Goal: Transaction & Acquisition: Purchase product/service

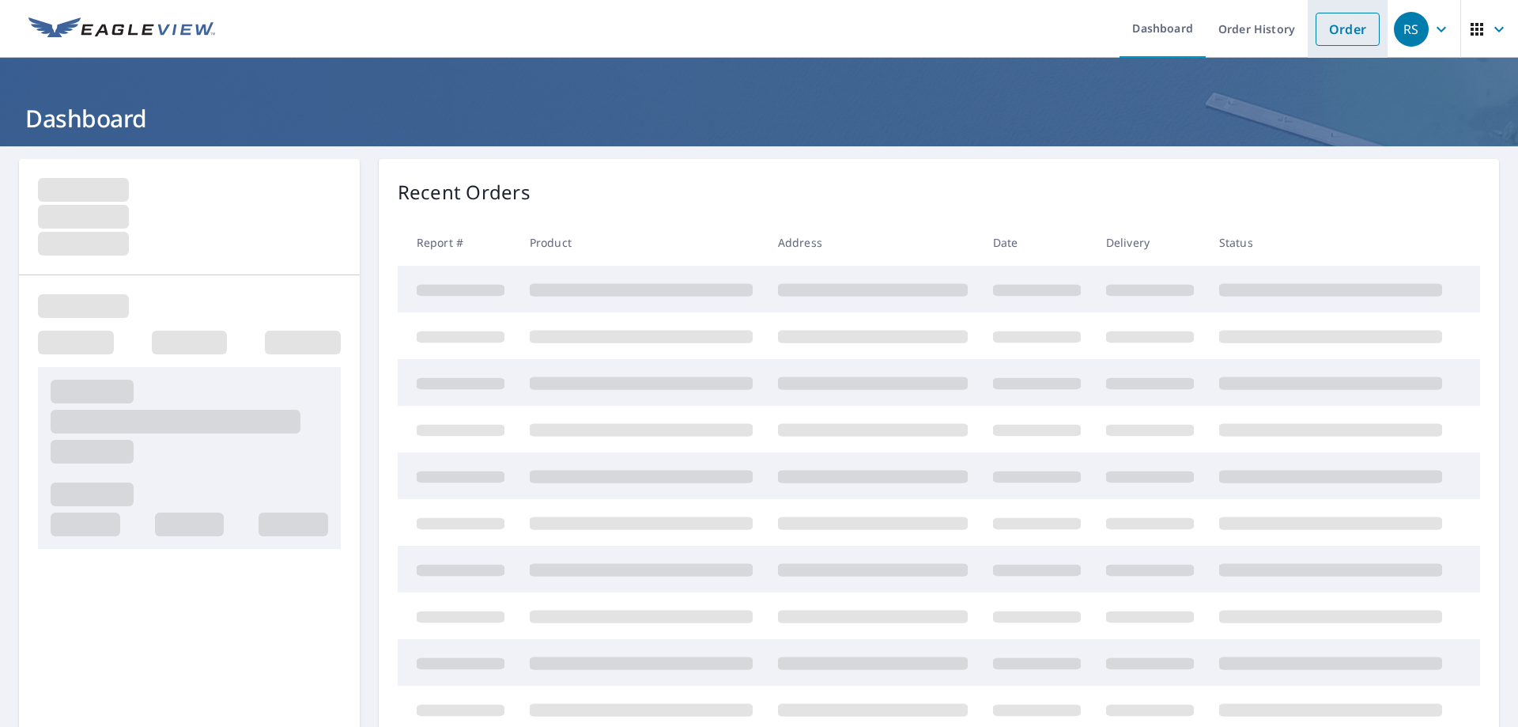
click at [1322, 32] on link "Order" at bounding box center [1348, 29] width 64 height 33
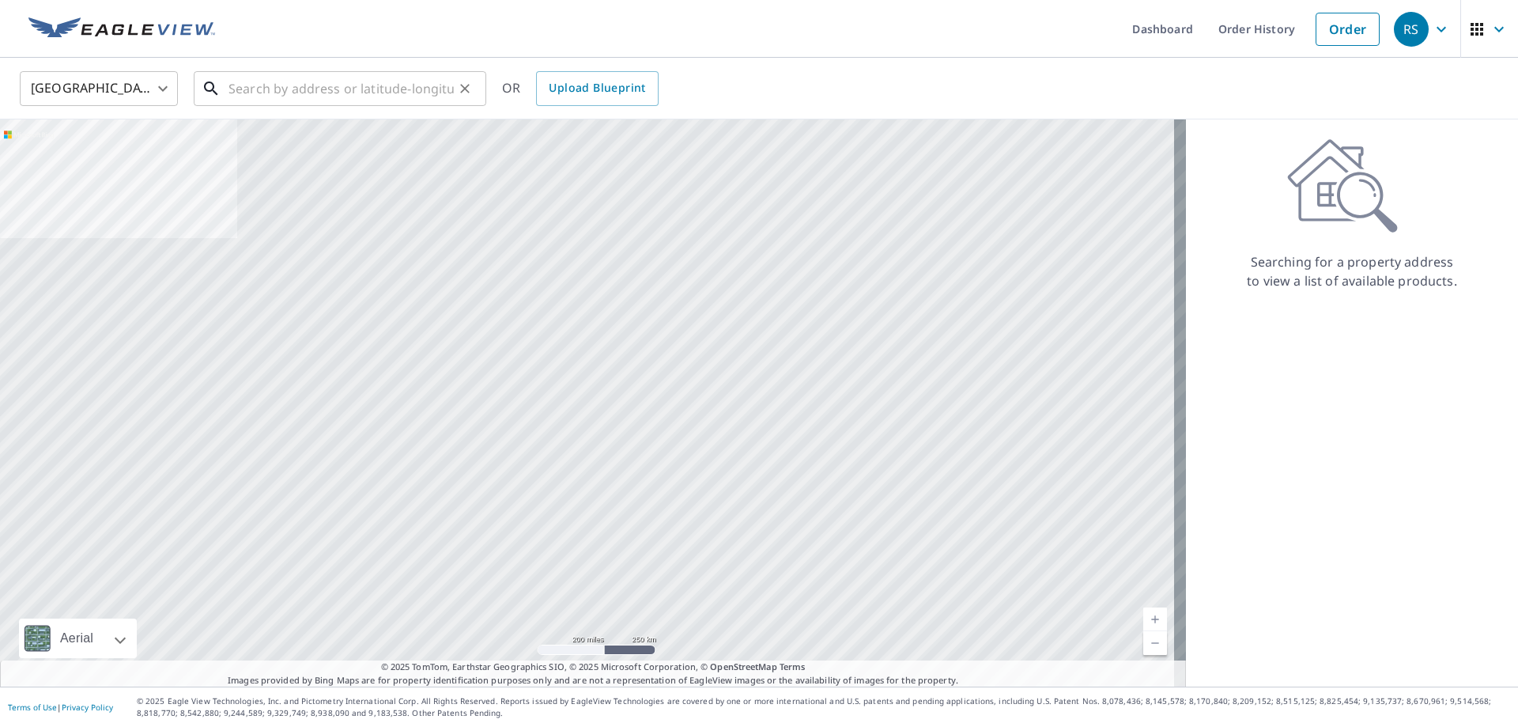
click at [266, 93] on input "text" at bounding box center [340, 88] width 225 height 44
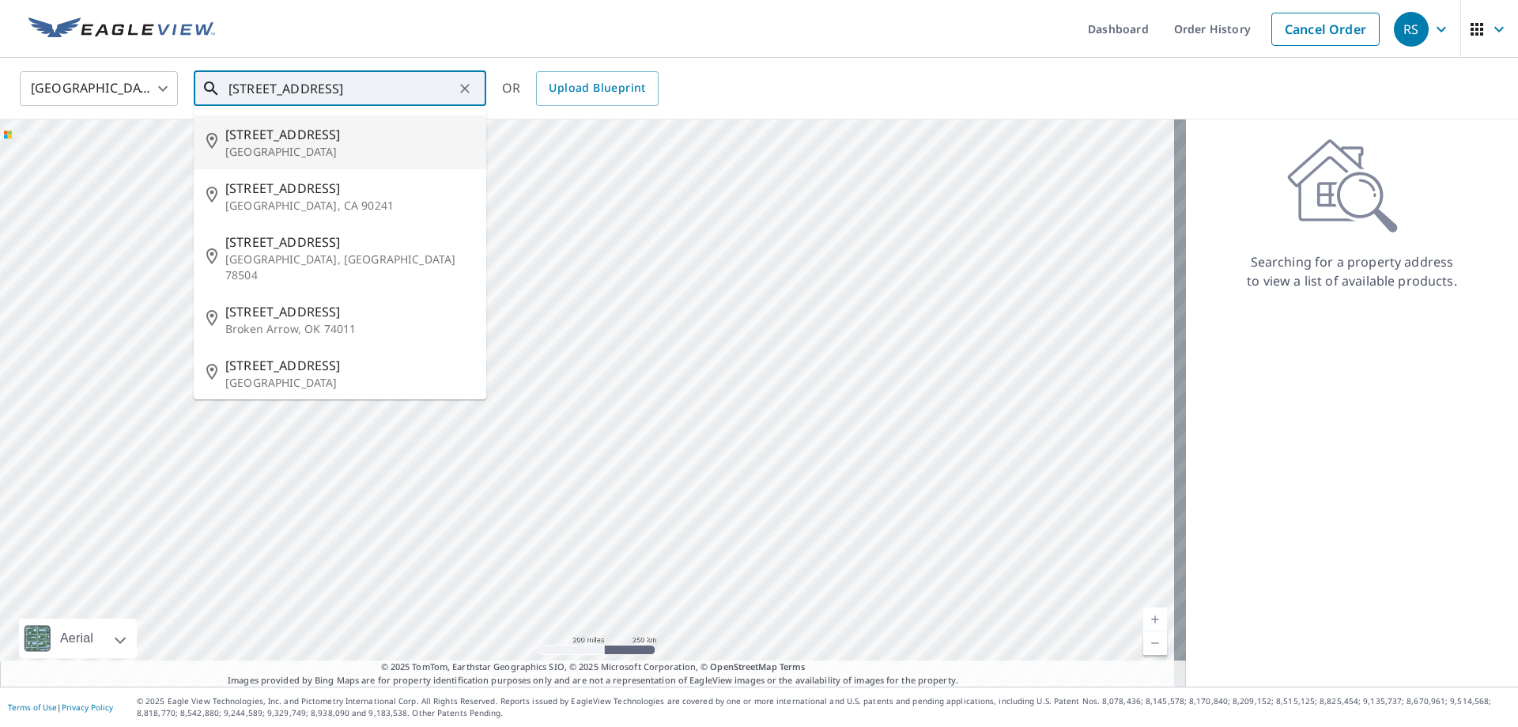
click at [281, 148] on p "[GEOGRAPHIC_DATA]" at bounding box center [349, 152] width 248 height 16
type input "[STREET_ADDRESS]"
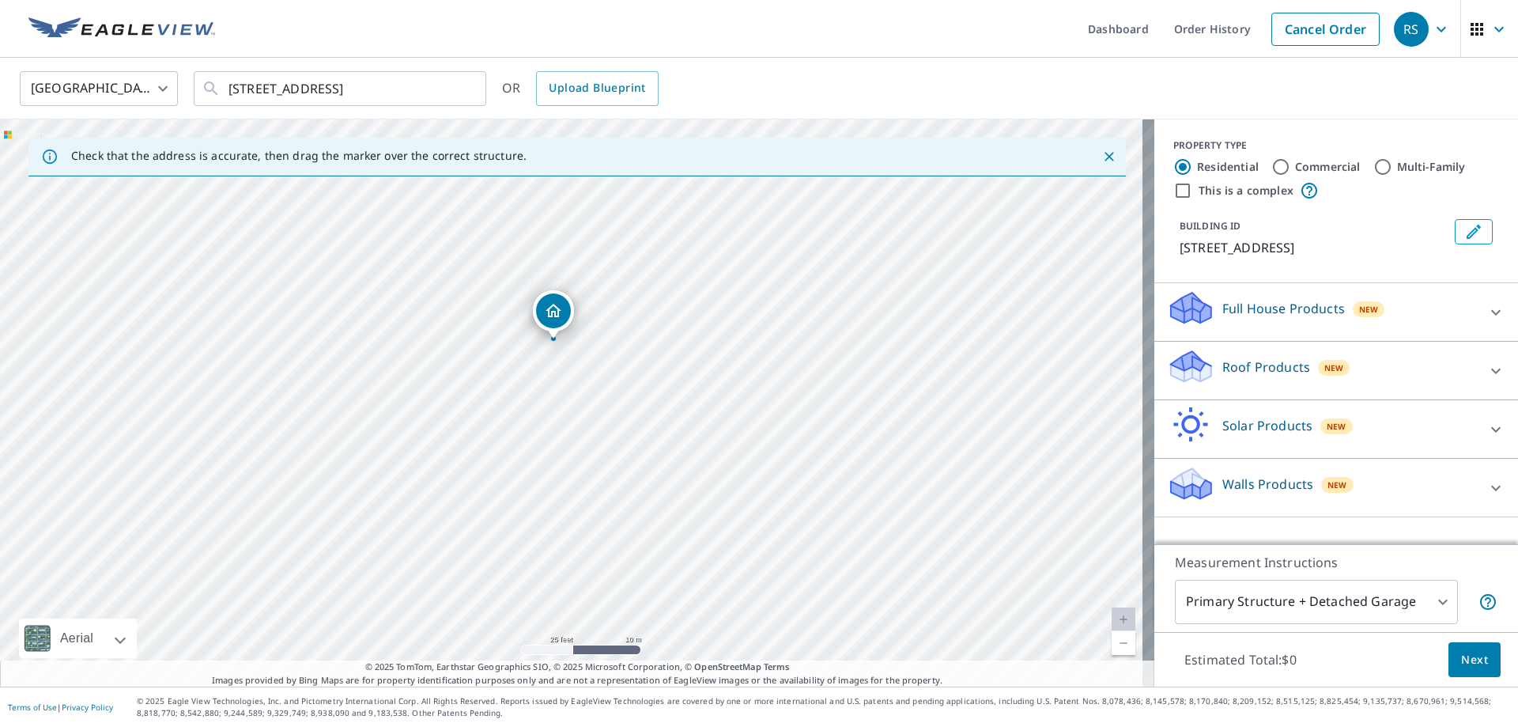
click at [1229, 367] on p "Roof Products" at bounding box center [1266, 366] width 88 height 19
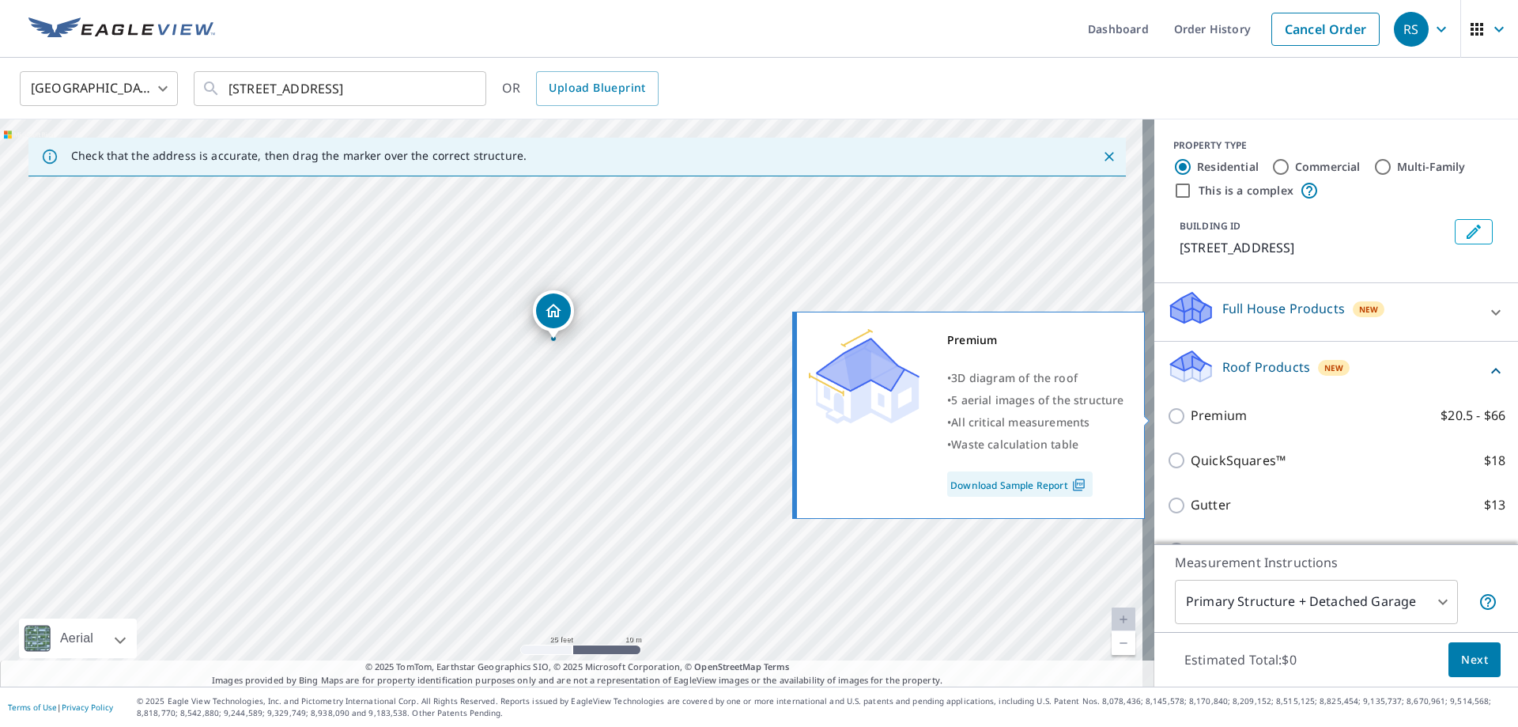
click at [1167, 415] on input "Premium $20.5 - $66" at bounding box center [1179, 415] width 24 height 19
checkbox input "true"
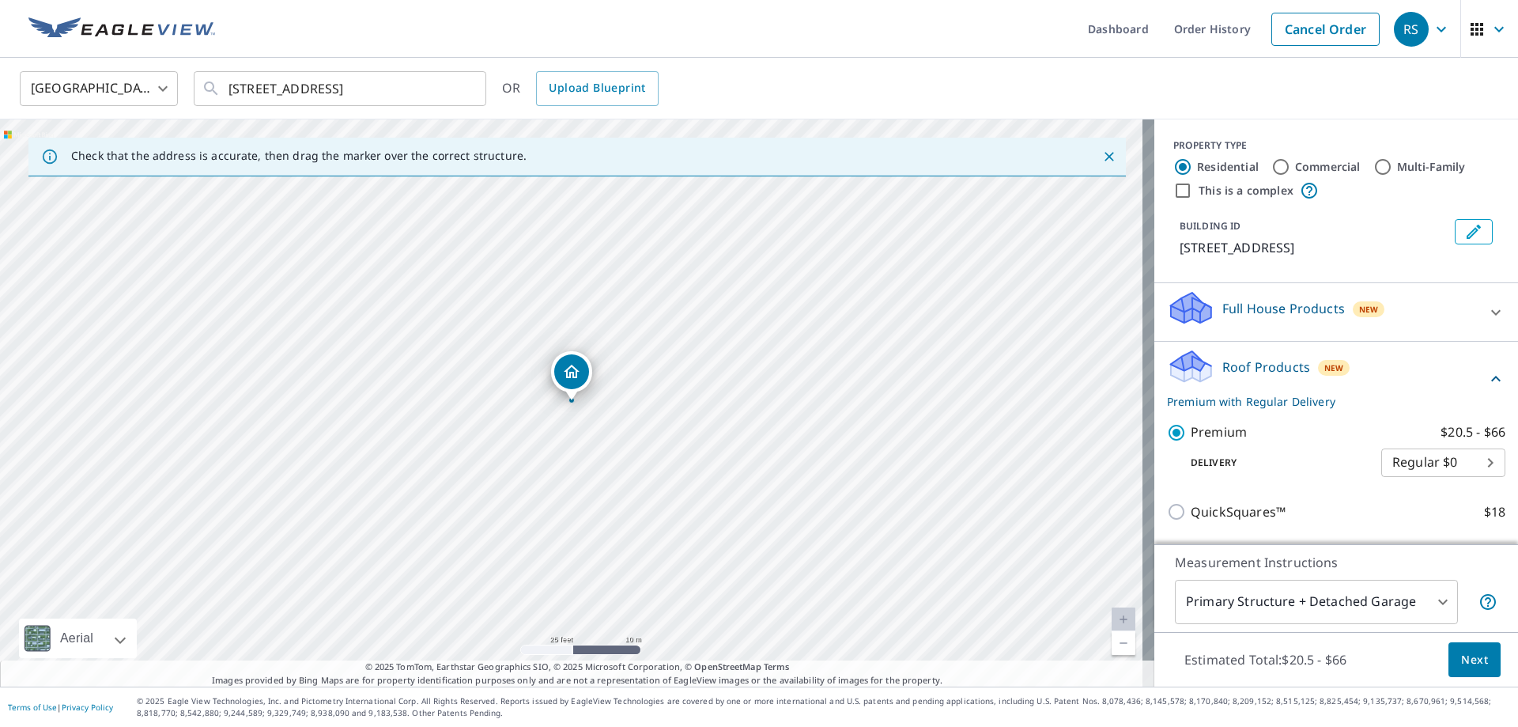
click at [1461, 652] on span "Next" at bounding box center [1474, 660] width 27 height 20
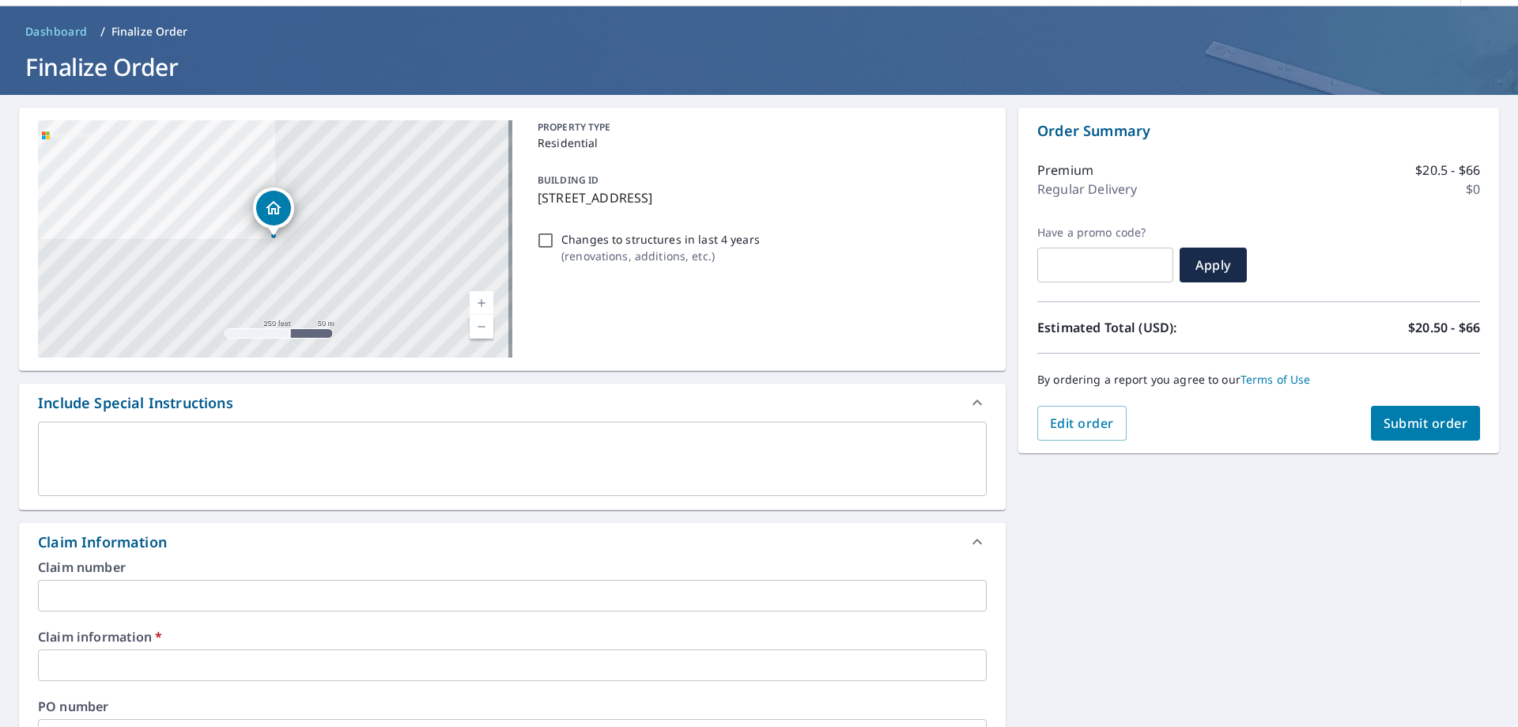
scroll to position [79, 0]
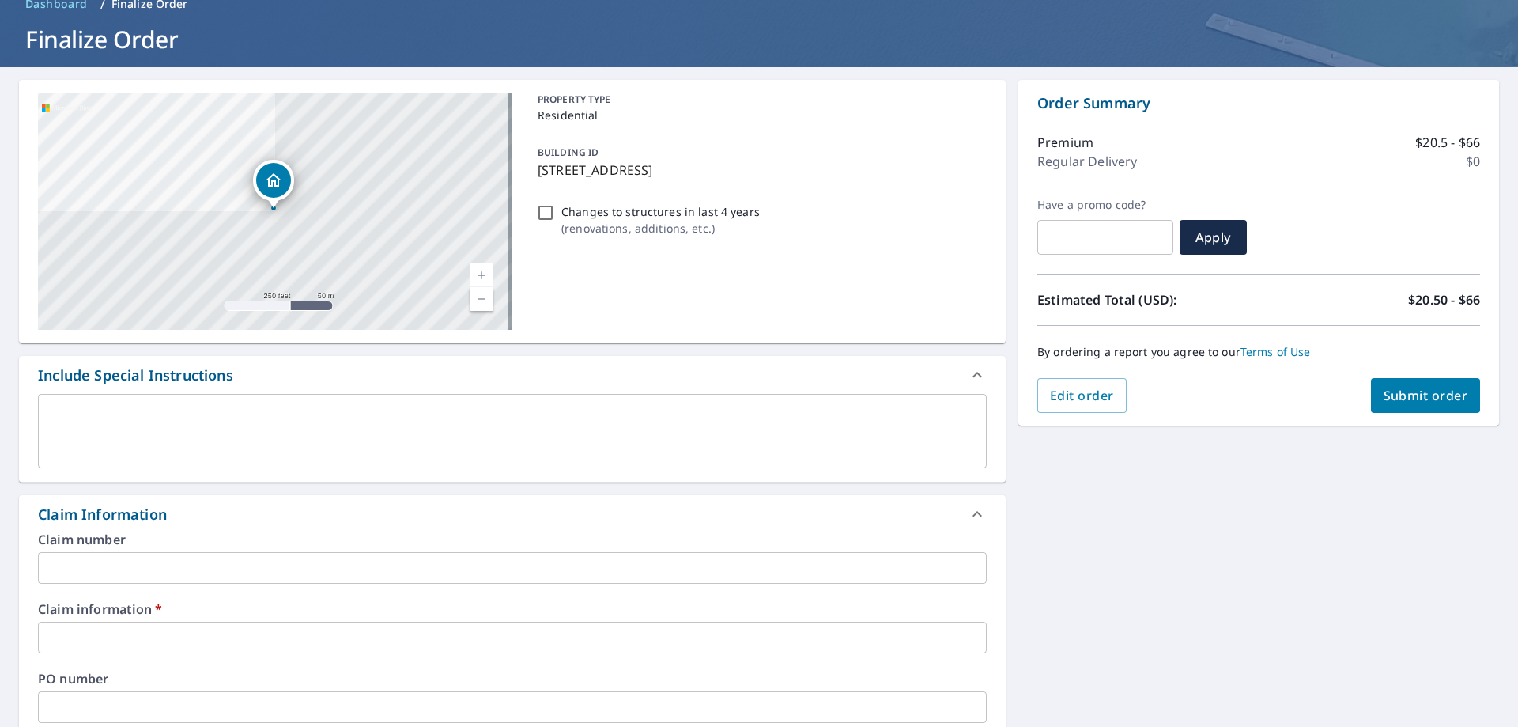
click at [62, 568] on input "text" at bounding box center [512, 568] width 949 height 32
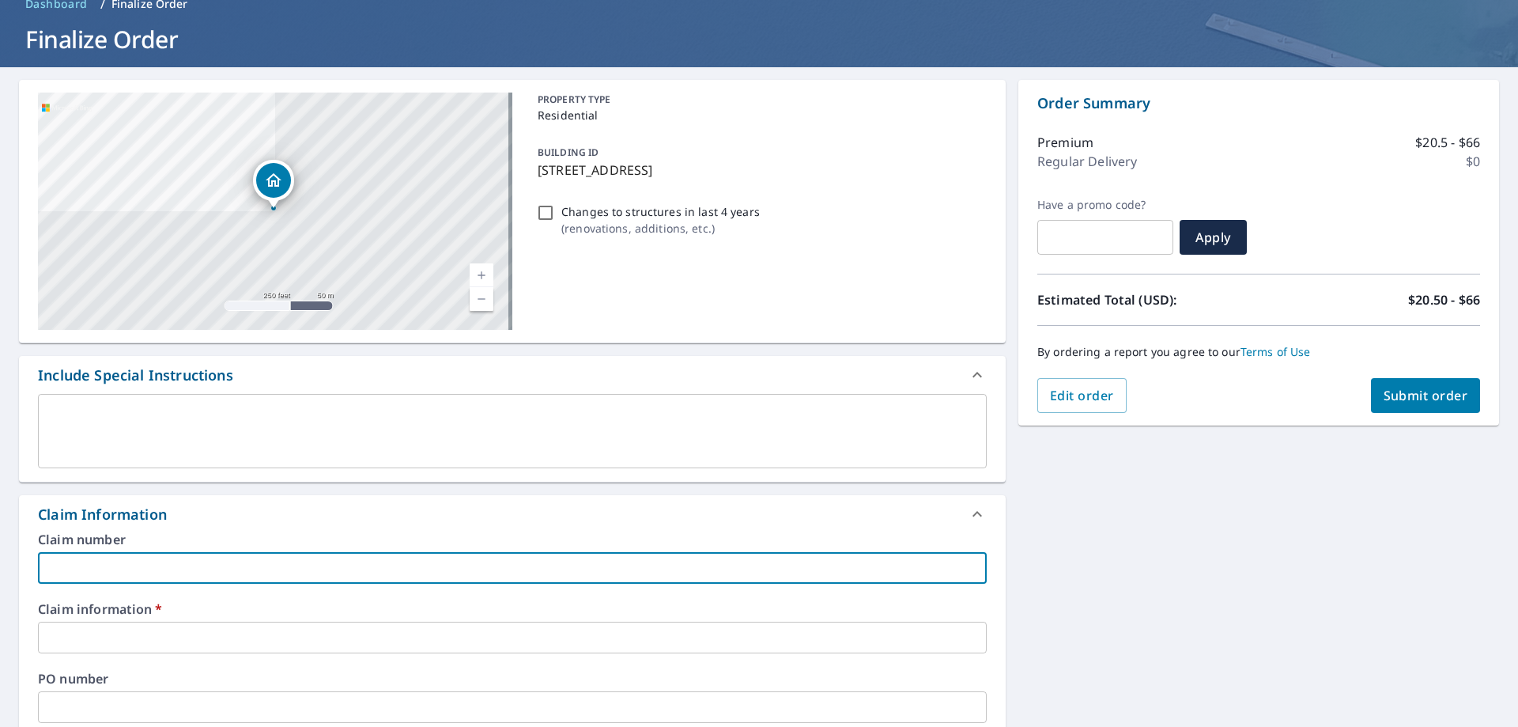
type input "cash"
checkbox input "true"
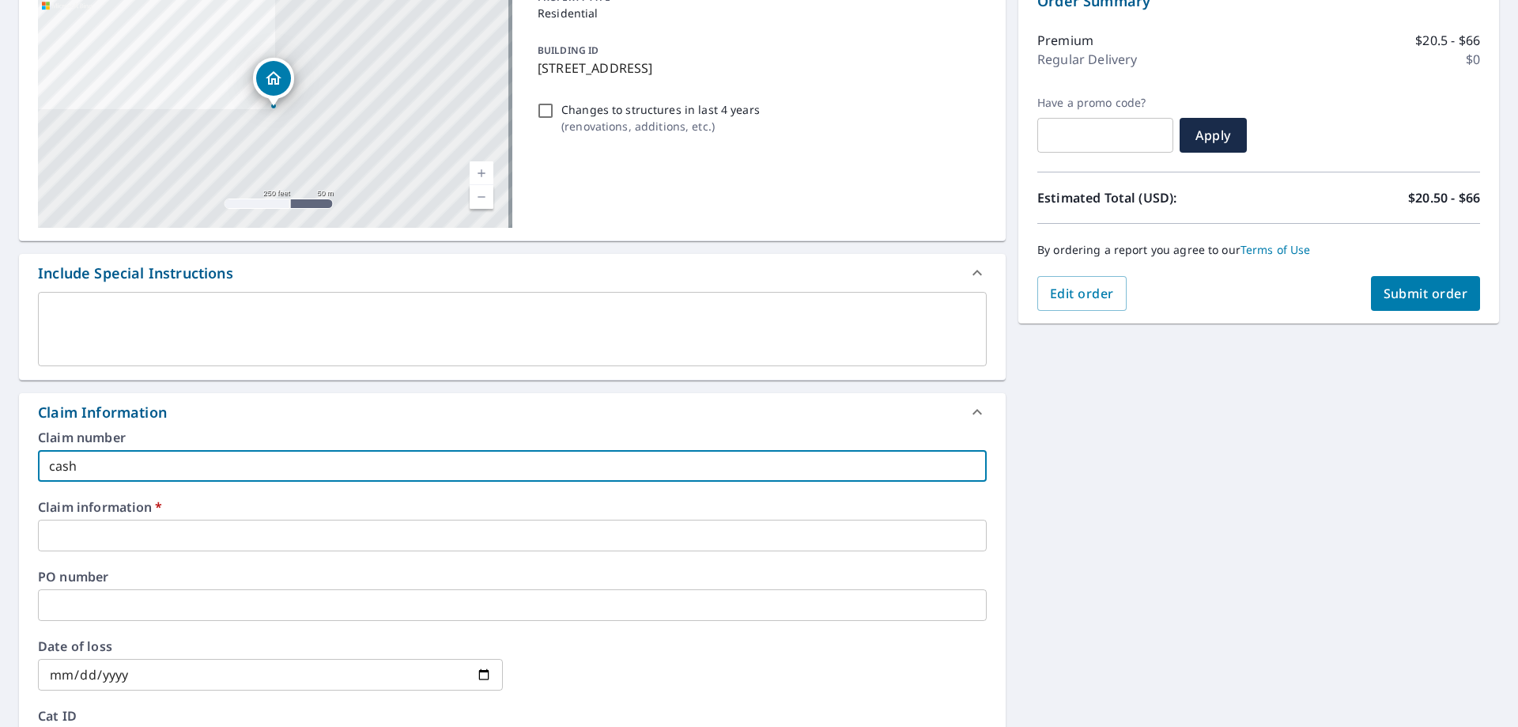
scroll to position [395, 0]
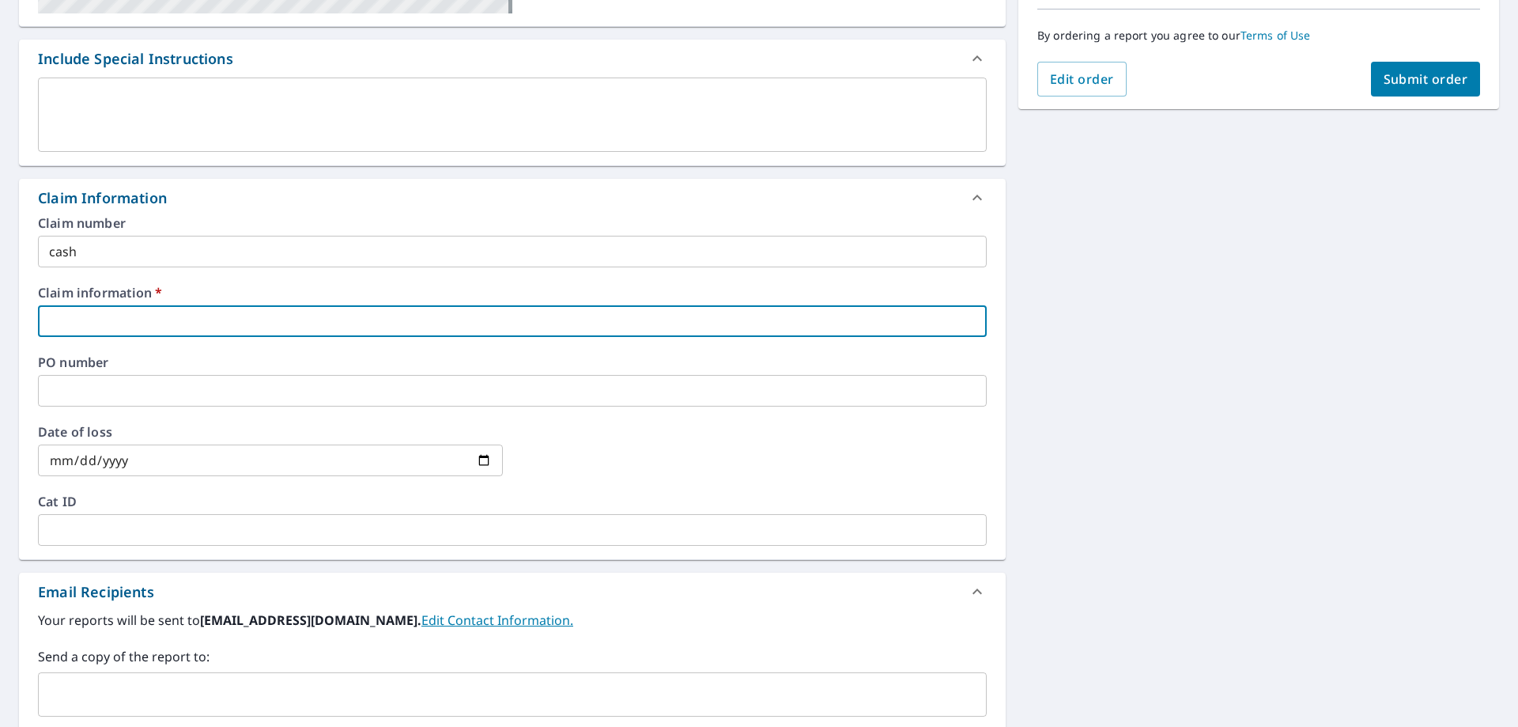
click at [51, 324] on input "text" at bounding box center [512, 321] width 949 height 32
type input "cash"
checkbox input "true"
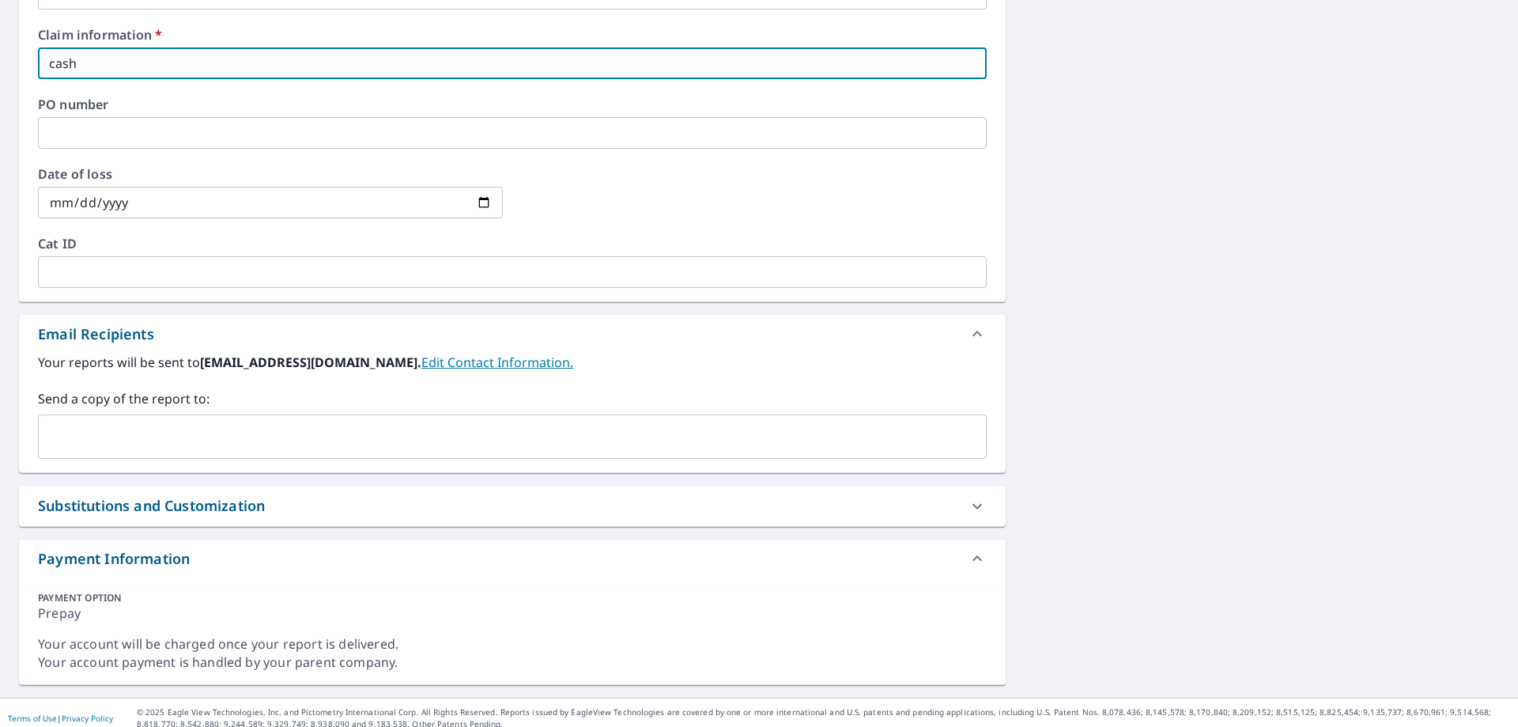
scroll to position [664, 0]
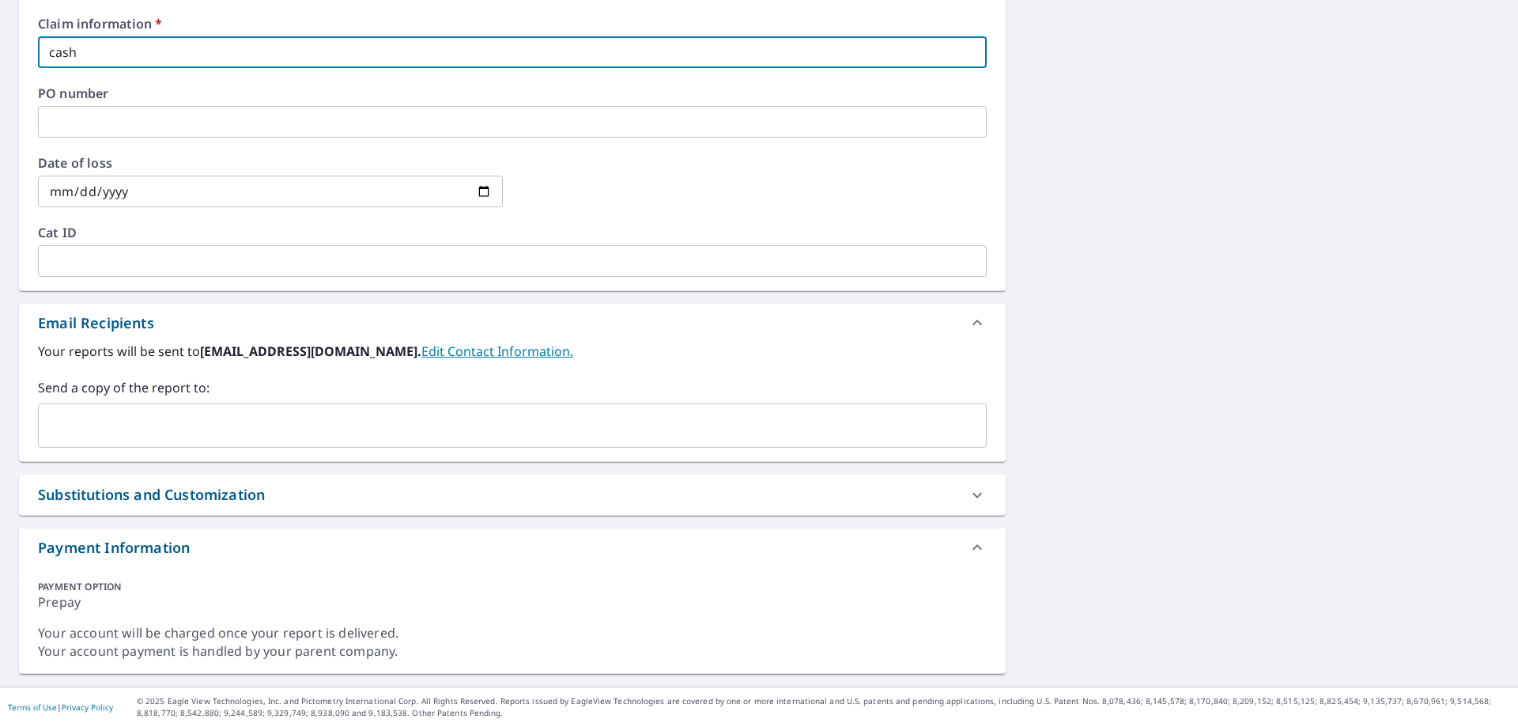
click at [77, 433] on input "text" at bounding box center [500, 425] width 911 height 30
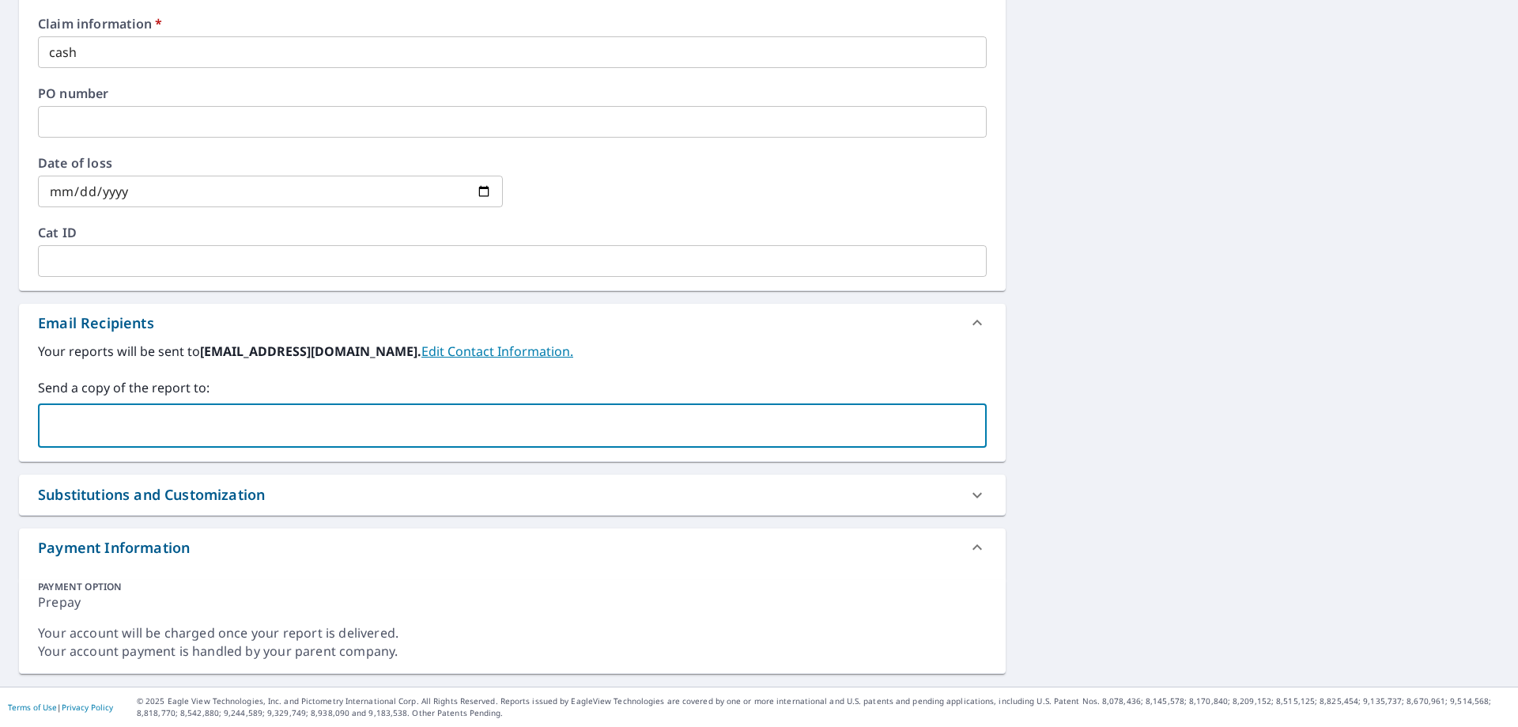
paste input "[EMAIL_ADDRESS][DOMAIN_NAME]"
type input "[EMAIL_ADDRESS][DOMAIN_NAME]"
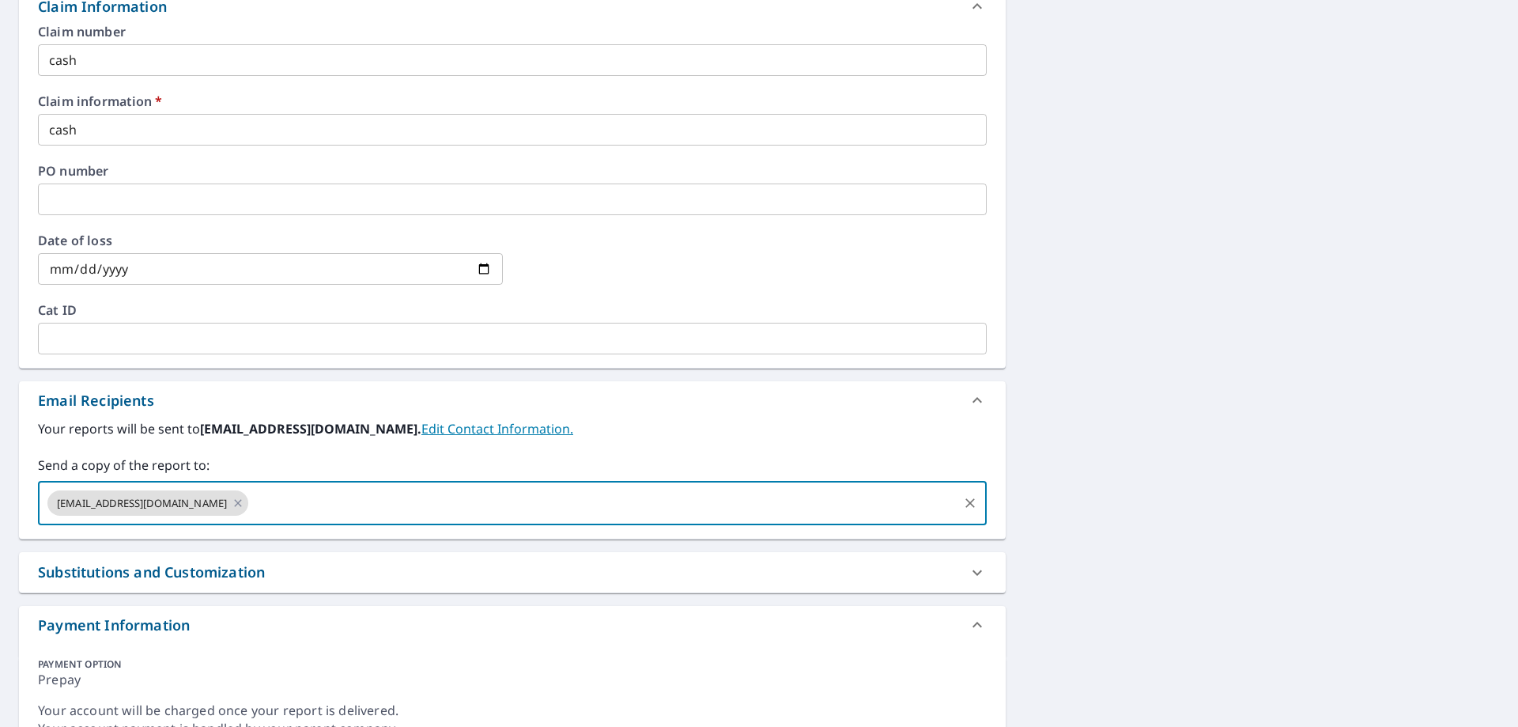
scroll to position [348, 0]
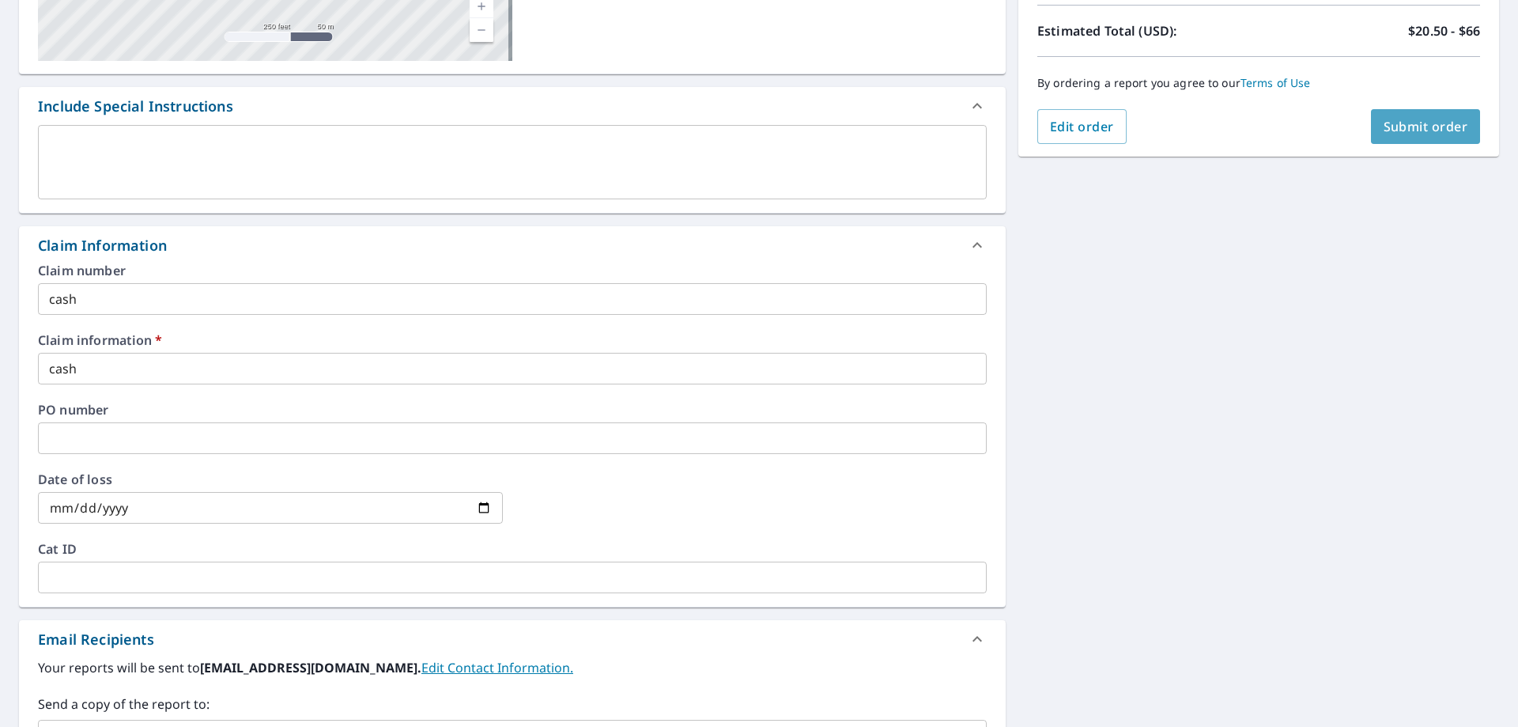
click at [1407, 130] on span "Submit order" at bounding box center [1426, 126] width 85 height 17
checkbox input "true"
